Goal: Task Accomplishment & Management: Manage account settings

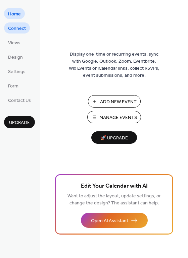
click at [22, 29] on span "Connect" at bounding box center [17, 28] width 18 height 7
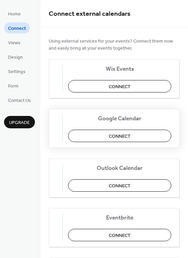
click at [123, 137] on span "Connect" at bounding box center [120, 136] width 22 height 7
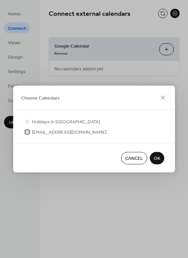
click at [25, 131] on div at bounding box center [27, 132] width 4 height 4
click at [153, 153] on button "OK" at bounding box center [156, 158] width 14 height 12
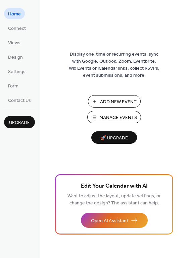
click at [116, 118] on span "Manage Events" at bounding box center [118, 117] width 38 height 7
click at [12, 31] on span "Connect" at bounding box center [17, 28] width 18 height 7
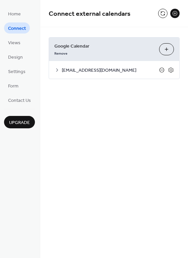
click at [160, 70] on icon at bounding box center [161, 69] width 5 height 5
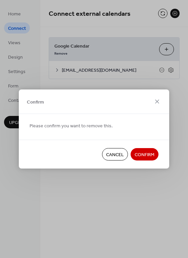
click at [146, 156] on span "Confirm" at bounding box center [144, 154] width 20 height 7
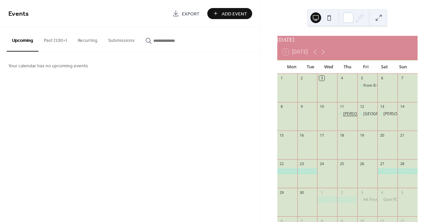
click at [346, 117] on div "Tanner - ice cream at Cyrus" at bounding box center [378, 114] width 70 height 6
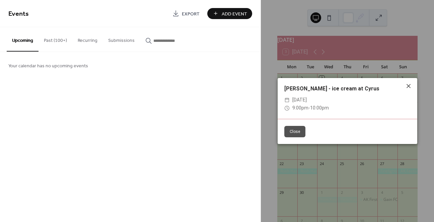
click at [410, 85] on icon at bounding box center [409, 86] width 4 height 4
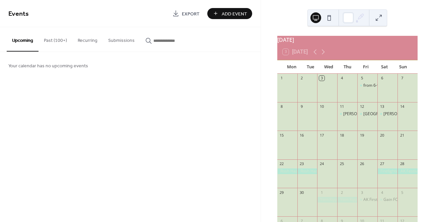
click at [346, 128] on div "Tanner - ice cream at Cyrus" at bounding box center [347, 119] width 20 height 17
click at [348, 122] on div "Tanner - ice cream at Cyrus" at bounding box center [347, 119] width 20 height 17
click at [114, 40] on button "Submissions" at bounding box center [121, 39] width 37 height 24
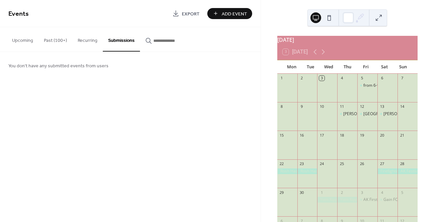
click at [84, 43] on button "Recurring" at bounding box center [87, 39] width 30 height 24
click at [346, 137] on div "18" at bounding box center [347, 135] width 20 height 9
click at [346, 117] on div "Tanner - ice cream at Cyrus" at bounding box center [347, 114] width 20 height 6
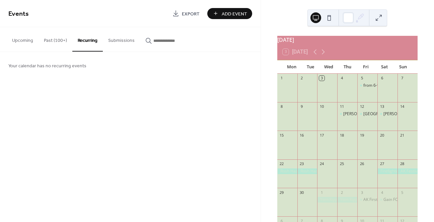
scroll to position [43, 0]
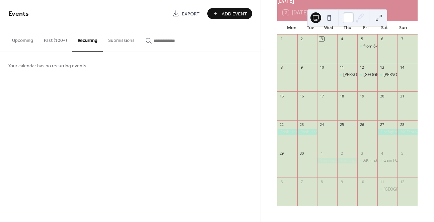
click at [346, 70] on div "11" at bounding box center [347, 67] width 20 height 9
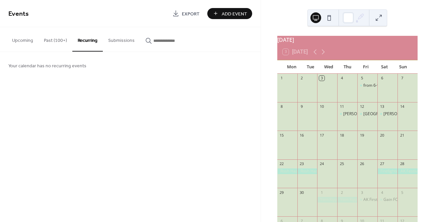
click at [48, 43] on button "Past (100+)" at bounding box center [56, 39] width 34 height 24
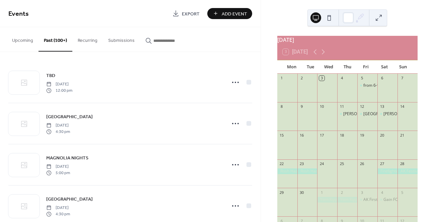
click at [14, 41] on button "Upcoming" at bounding box center [23, 39] width 32 height 24
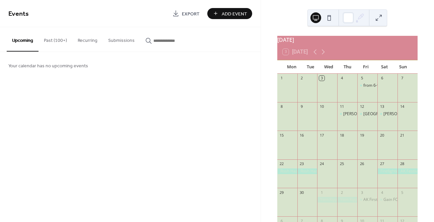
click at [346, 125] on div "Tanner - ice cream at Cyrus" at bounding box center [347, 119] width 20 height 17
click at [350, 117] on div "Tanner - ice cream at Cyrus" at bounding box center [378, 114] width 70 height 6
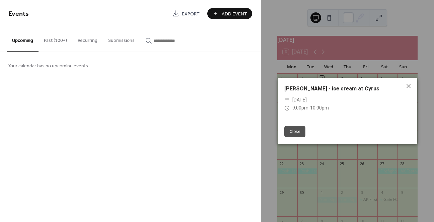
click at [350, 119] on div "Close" at bounding box center [348, 131] width 140 height 25
click at [307, 100] on span "[DATE]" at bounding box center [299, 100] width 14 height 8
click at [285, 99] on icon at bounding box center [286, 99] width 5 height 5
click at [285, 100] on icon at bounding box center [286, 99] width 5 height 5
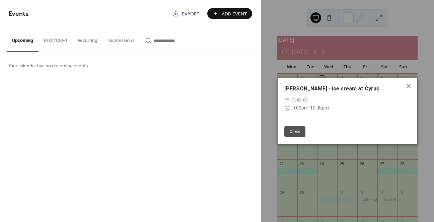
click at [408, 85] on icon at bounding box center [409, 86] width 4 height 4
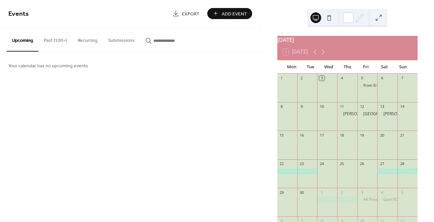
click at [408, 83] on div "7" at bounding box center [408, 78] width 20 height 9
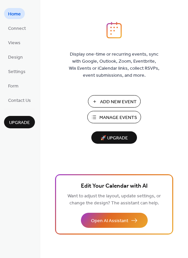
click at [96, 115] on button "Manage Events" at bounding box center [114, 117] width 54 height 12
click at [101, 96] on button "Add New Event" at bounding box center [114, 101] width 53 height 12
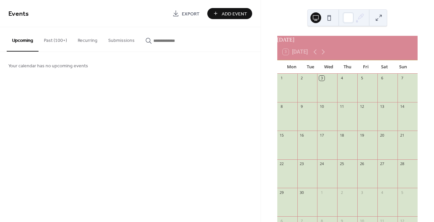
click at [342, 124] on div at bounding box center [347, 119] width 20 height 17
click at [224, 10] on span "Add Event" at bounding box center [234, 13] width 25 height 7
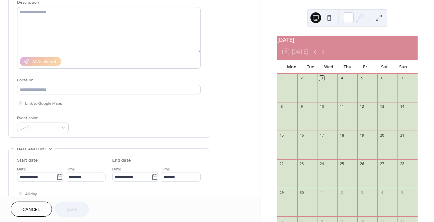
scroll to position [71, 0]
click at [57, 174] on icon at bounding box center [59, 175] width 5 height 5
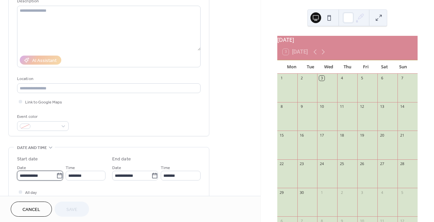
click at [55, 174] on input "**********" at bounding box center [36, 176] width 39 height 10
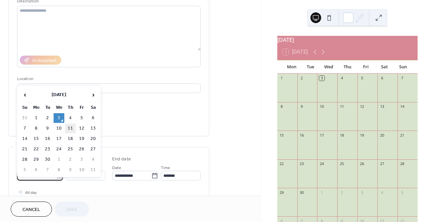
click at [72, 128] on td "11" at bounding box center [70, 129] width 11 height 10
type input "**********"
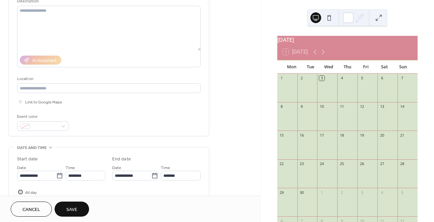
click at [20, 192] on div at bounding box center [20, 191] width 3 height 3
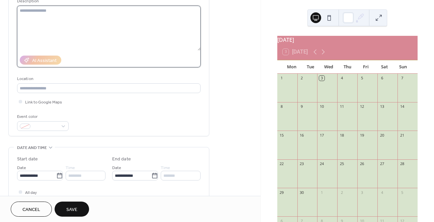
click at [34, 17] on textarea at bounding box center [109, 28] width 184 height 45
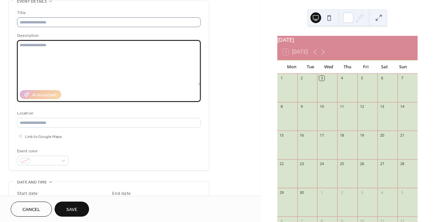
scroll to position [0, 0]
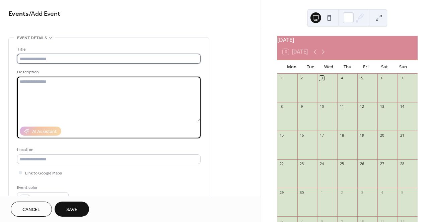
click at [34, 56] on input "text" at bounding box center [109, 59] width 184 height 10
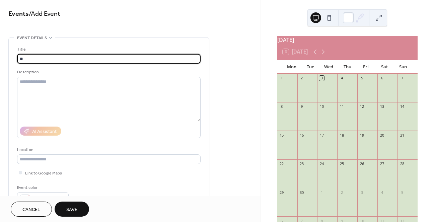
type input "*"
type input "**********"
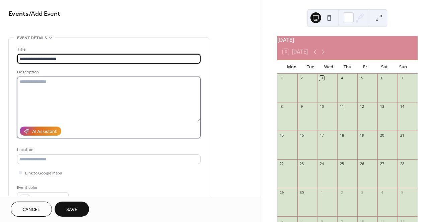
click at [48, 81] on textarea at bounding box center [109, 99] width 184 height 45
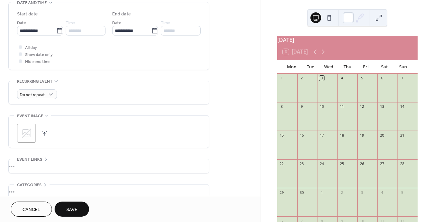
scroll to position [217, 0]
click at [79, 208] on button "Save" at bounding box center [72, 209] width 35 height 15
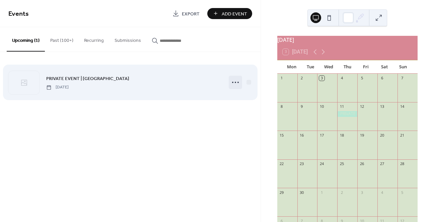
click at [234, 81] on icon at bounding box center [235, 82] width 11 height 11
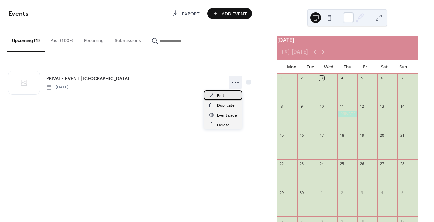
click at [214, 97] on icon at bounding box center [211, 95] width 5 height 5
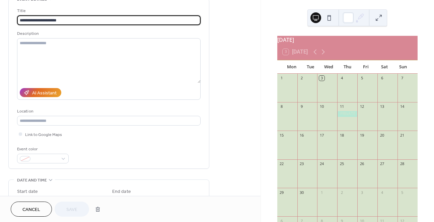
scroll to position [38, 0]
click at [63, 159] on div at bounding box center [43, 159] width 52 height 10
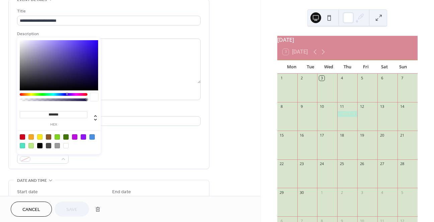
click at [65, 135] on div at bounding box center [65, 136] width 5 height 5
type input "*******"
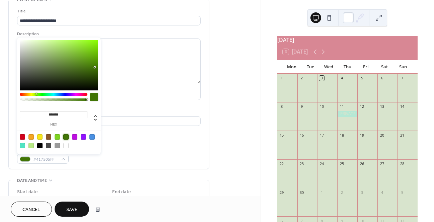
click at [77, 210] on span "Save" at bounding box center [71, 209] width 11 height 7
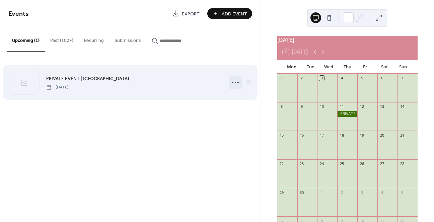
click at [234, 83] on icon at bounding box center [235, 82] width 11 height 11
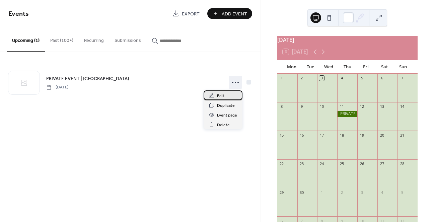
click at [219, 98] on span "Edit" at bounding box center [220, 95] width 7 height 7
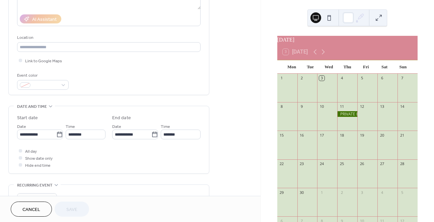
scroll to position [114, 0]
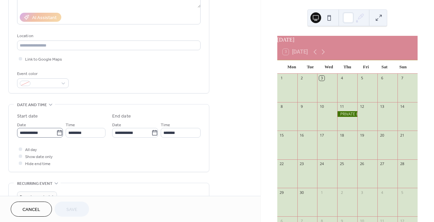
click at [59, 133] on icon at bounding box center [59, 133] width 7 height 7
click at [56, 133] on input "**********" at bounding box center [36, 133] width 39 height 10
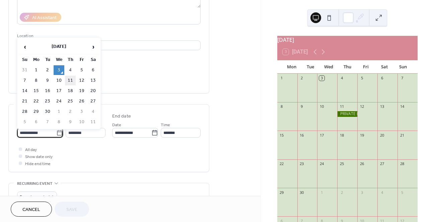
click at [71, 79] on td "11" at bounding box center [70, 81] width 11 height 10
type input "**********"
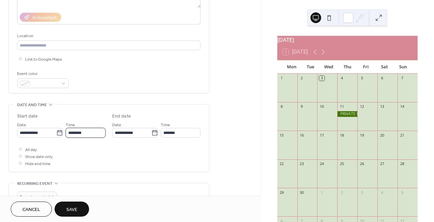
click at [69, 133] on input "********" at bounding box center [86, 133] width 40 height 10
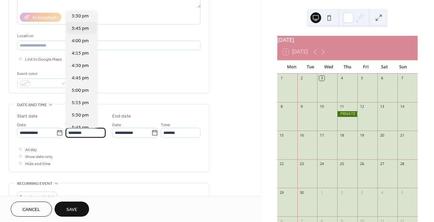
scroll to position [770, 0]
click at [83, 80] on span "4:45 pm" at bounding box center [80, 77] width 17 height 7
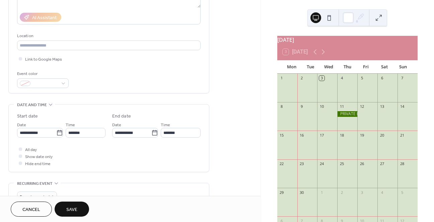
type input "*******"
click at [153, 131] on icon at bounding box center [154, 132] width 5 height 5
click at [151, 131] on input "**********" at bounding box center [131, 133] width 39 height 10
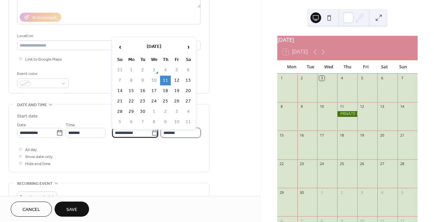
click at [184, 134] on input "*******" at bounding box center [181, 133] width 40 height 10
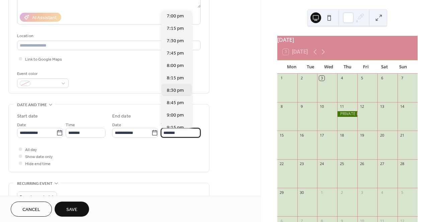
scroll to position [101, 0]
click at [175, 115] on span "9:00 pm" at bounding box center [175, 114] width 17 height 7
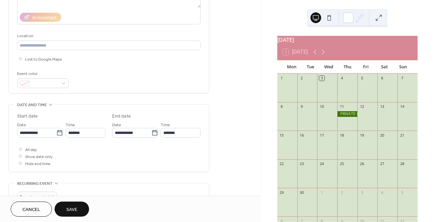
type input "*******"
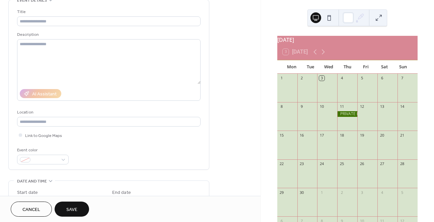
scroll to position [25, 0]
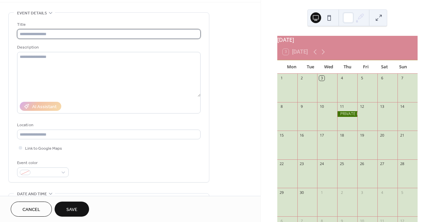
click at [33, 32] on input "text" at bounding box center [109, 34] width 184 height 10
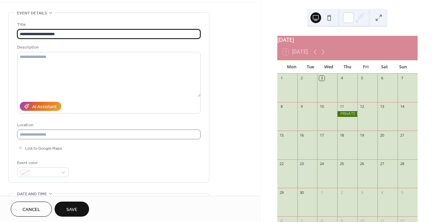
type input "**********"
click at [34, 130] on input "text" at bounding box center [109, 135] width 184 height 10
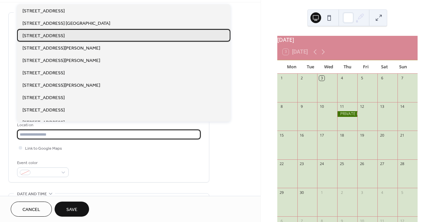
click at [35, 34] on span "[STREET_ADDRESS]" at bounding box center [43, 35] width 42 height 7
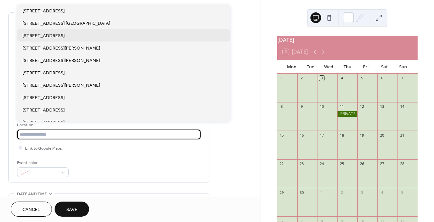
type input "**********"
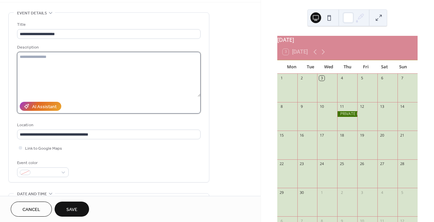
click at [40, 63] on textarea at bounding box center [109, 74] width 184 height 45
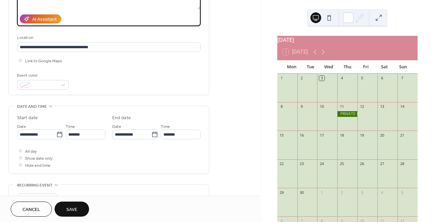
scroll to position [115, 0]
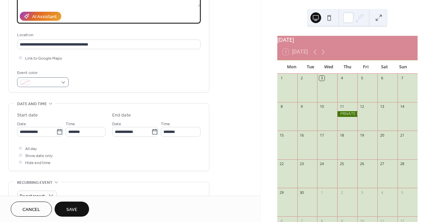
type textarea "**********"
click at [62, 81] on div at bounding box center [43, 82] width 52 height 10
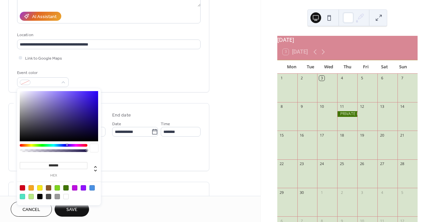
click at [80, 103] on div at bounding box center [59, 116] width 78 height 50
type input "*******"
click at [75, 212] on span "Save" at bounding box center [71, 209] width 11 height 7
